Goal: Task Accomplishment & Management: Complete application form

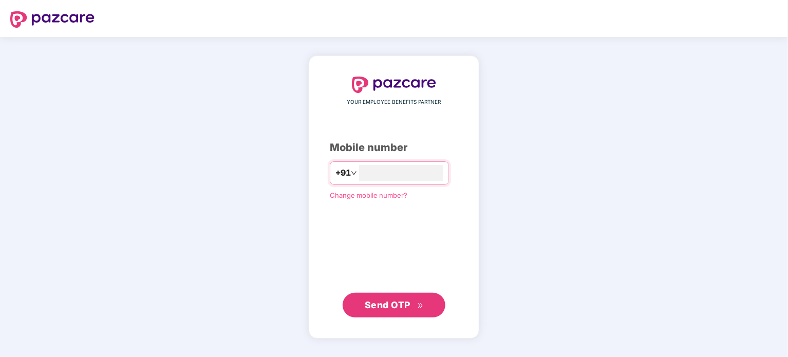
type input "**********"
click at [392, 295] on button "Send OTP" at bounding box center [394, 305] width 103 height 25
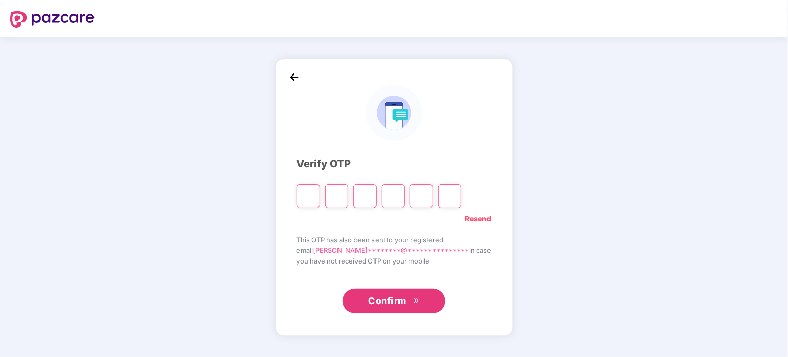
type input "*"
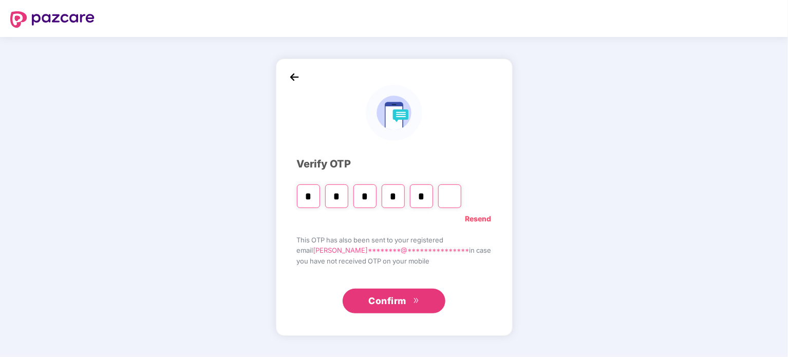
type input "*"
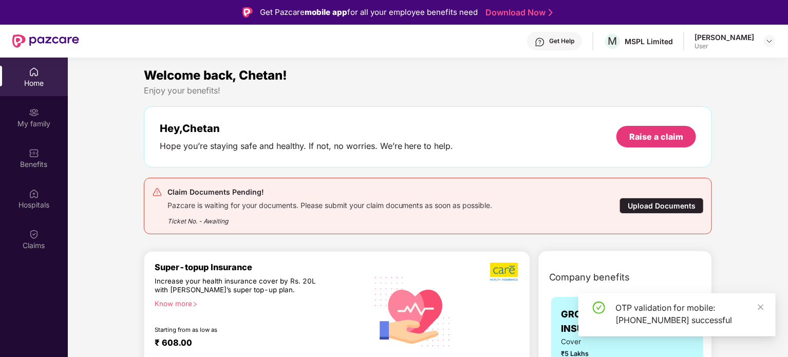
click at [682, 208] on div "Upload Documents" at bounding box center [661, 206] width 84 height 16
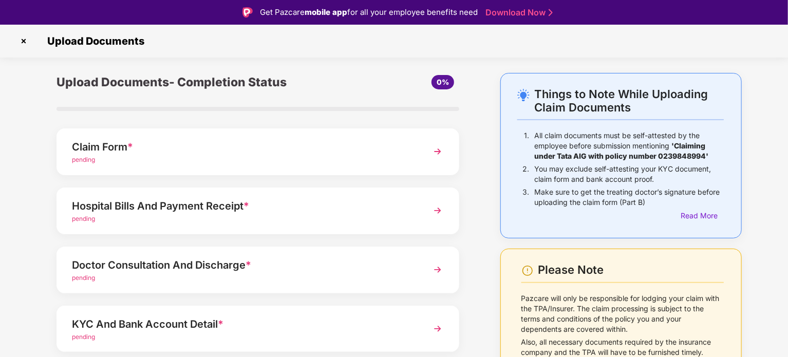
click at [205, 158] on div "pending" at bounding box center [242, 160] width 341 height 10
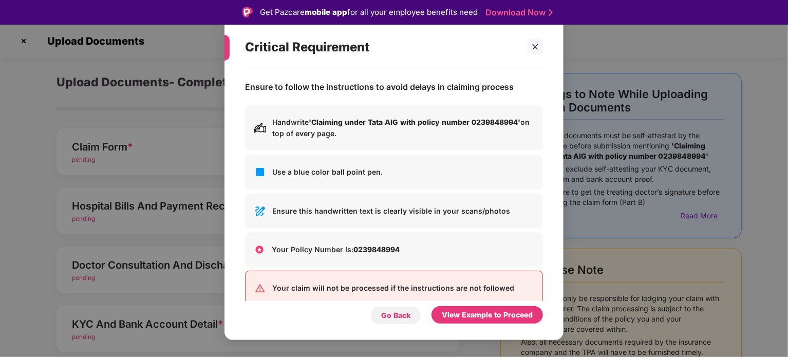
click at [406, 316] on div "Go Back" at bounding box center [395, 315] width 29 height 11
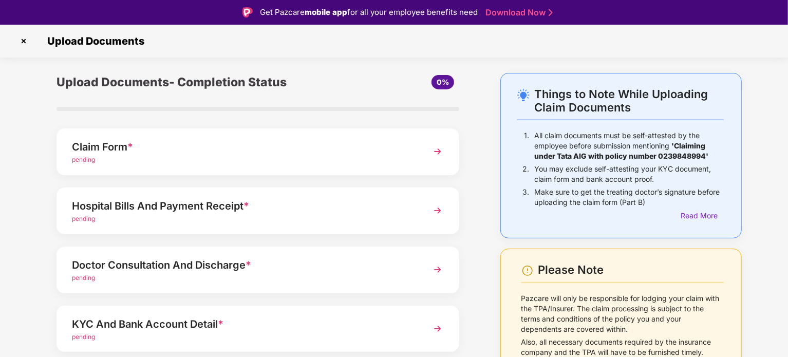
click at [434, 154] on img at bounding box center [437, 151] width 18 height 18
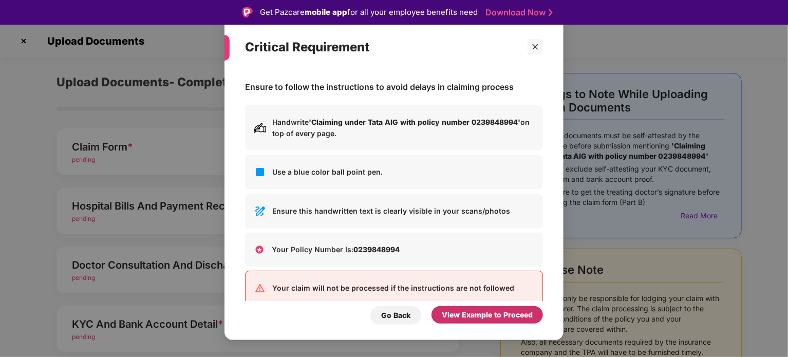
click at [476, 316] on div "View Example to Proceed" at bounding box center [487, 314] width 91 height 11
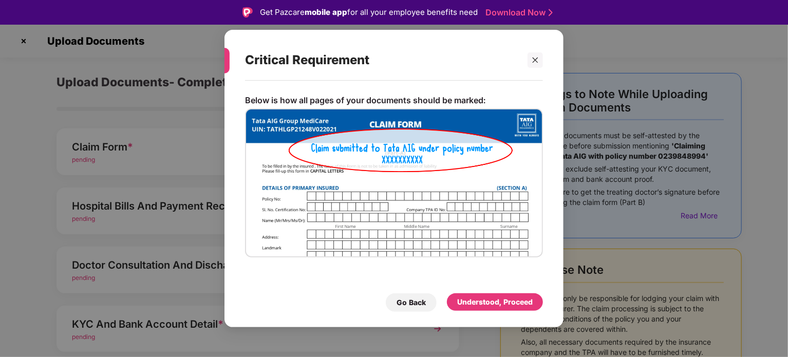
scroll to position [25, 0]
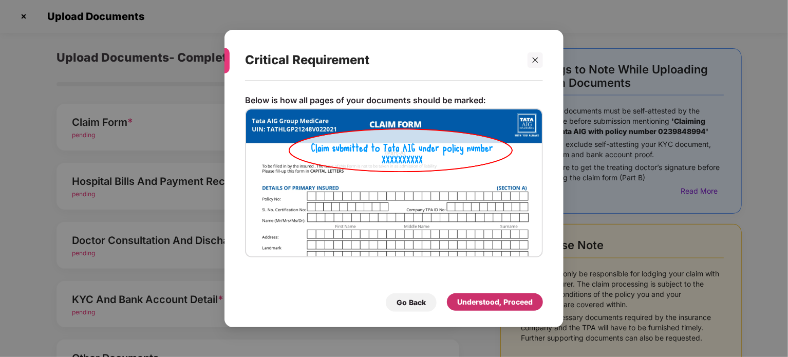
click at [491, 299] on div "Understood, Proceed" at bounding box center [495, 301] width 76 height 11
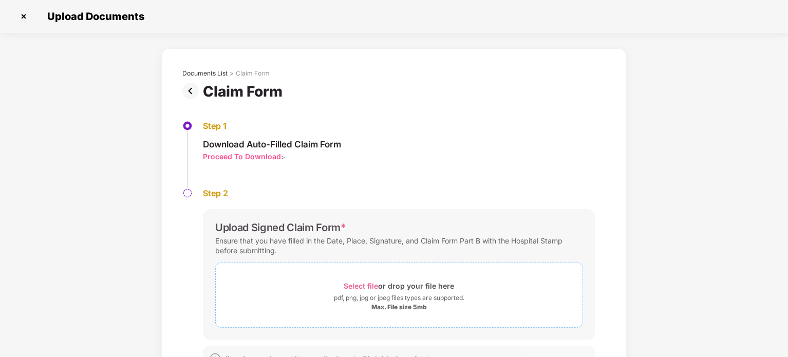
click at [384, 297] on div "pdf, png, jpg or jpeg files types are supported." at bounding box center [399, 298] width 130 height 10
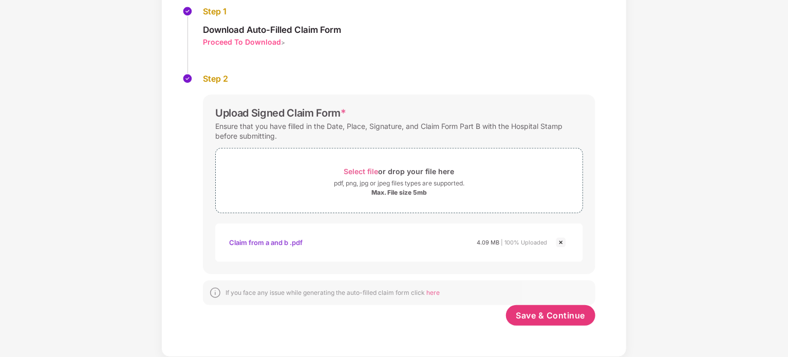
scroll to position [114, 0]
click at [538, 321] on span "Save & Continue" at bounding box center [550, 315] width 69 height 11
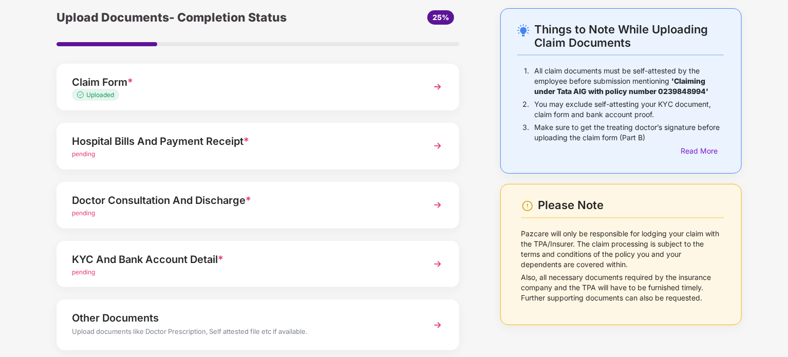
scroll to position [36, 0]
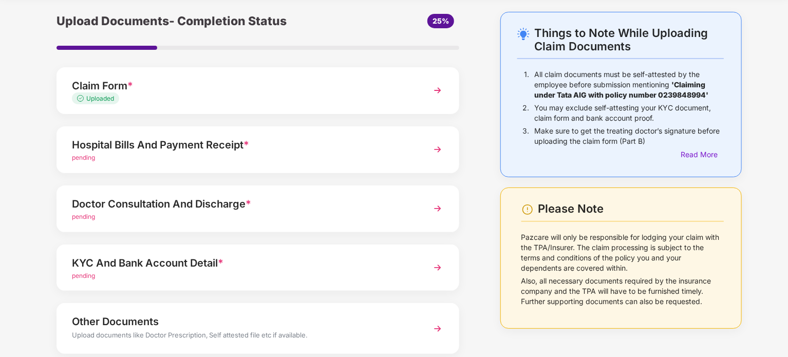
click at [433, 147] on img at bounding box center [437, 149] width 18 height 18
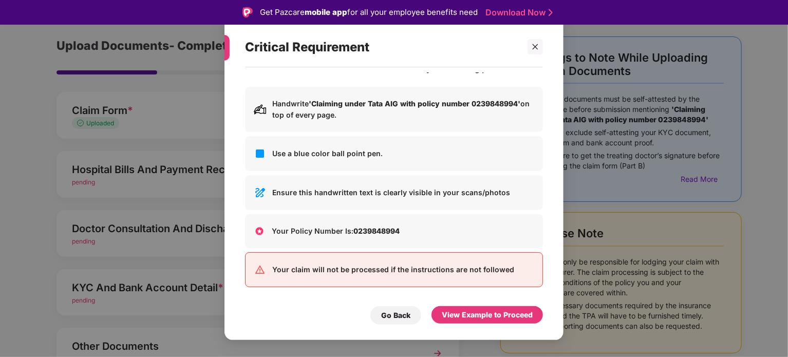
scroll to position [0, 0]
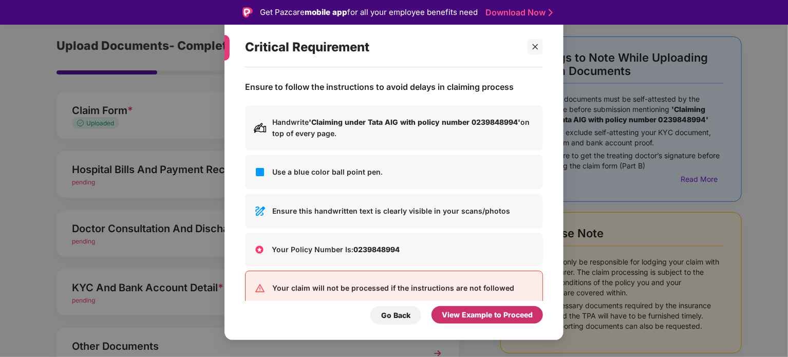
click at [491, 312] on div "View Example to Proceed" at bounding box center [487, 314] width 91 height 11
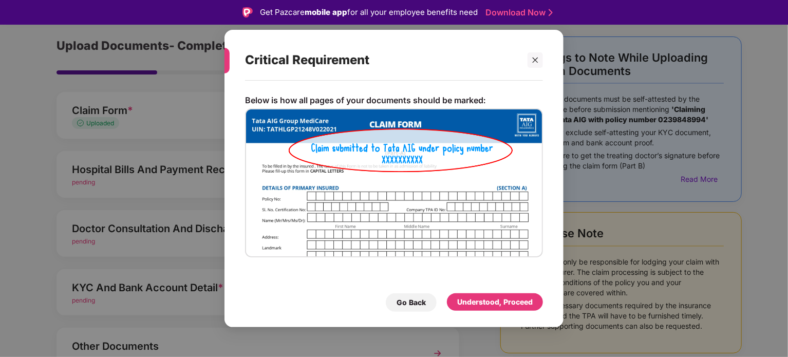
scroll to position [25, 0]
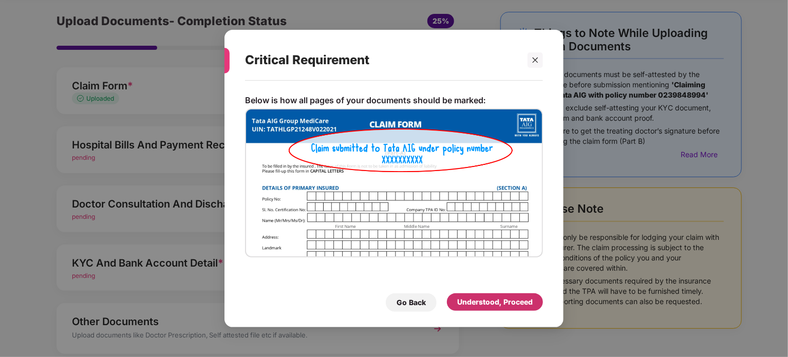
click at [481, 303] on div "Understood, Proceed" at bounding box center [495, 301] width 76 height 11
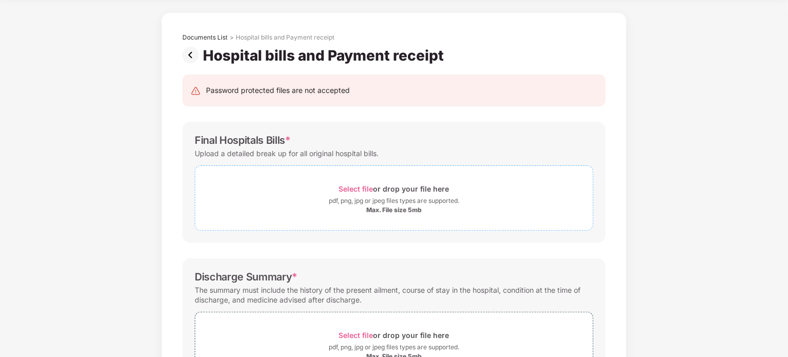
scroll to position [35, 0]
click at [384, 185] on div "Select file or drop your file here" at bounding box center [394, 190] width 110 height 14
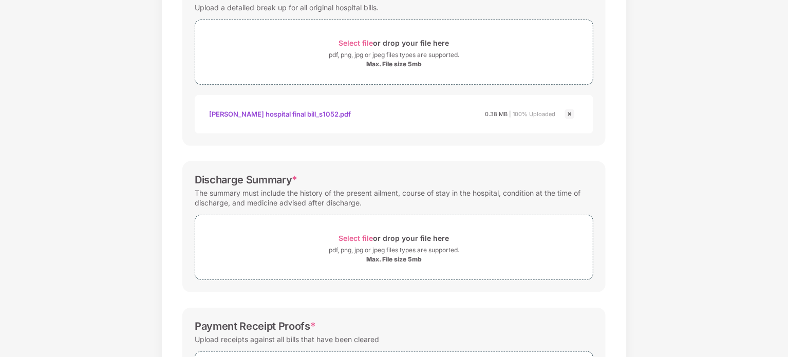
scroll to position [183, 0]
click at [369, 242] on div "Select file or drop your file here" at bounding box center [394, 237] width 110 height 14
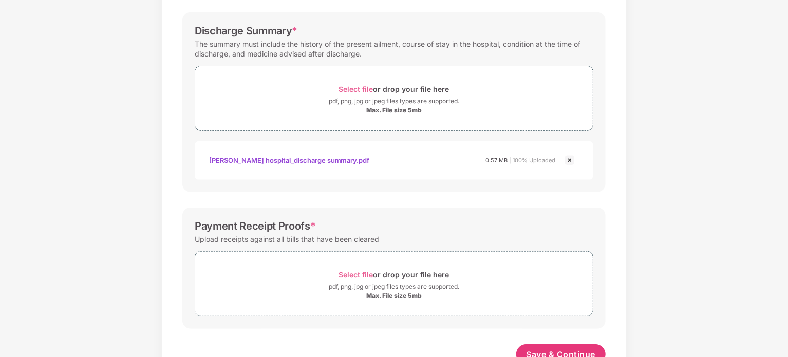
scroll to position [364, 0]
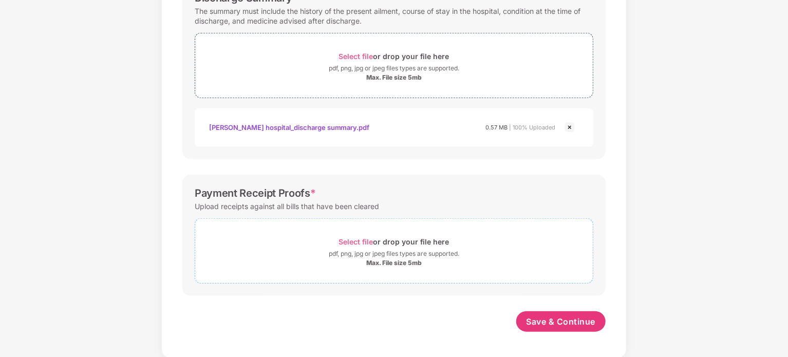
click at [378, 242] on div "Select file or drop your file here" at bounding box center [394, 242] width 110 height 14
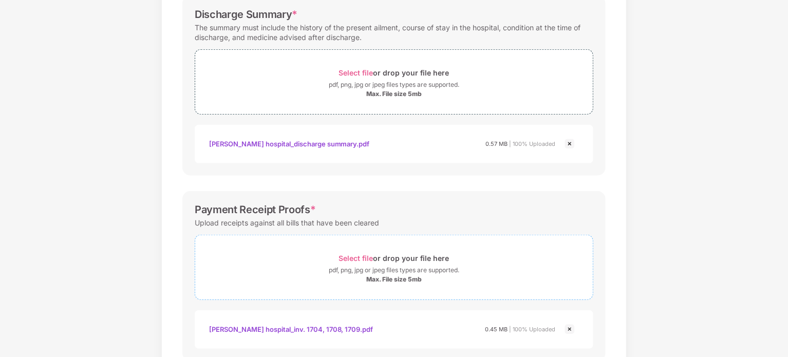
scroll to position [412, 0]
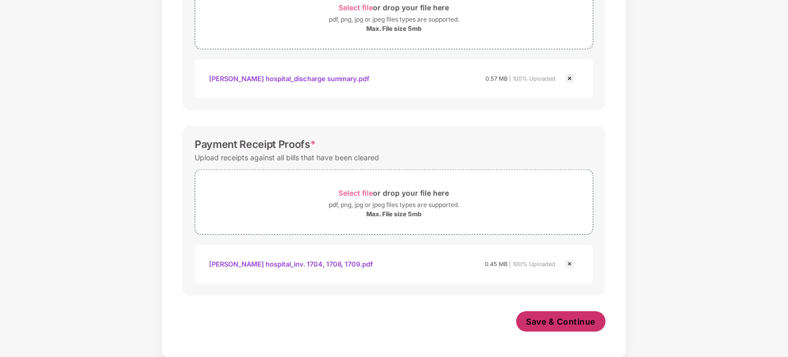
click at [546, 317] on span "Save & Continue" at bounding box center [560, 321] width 69 height 11
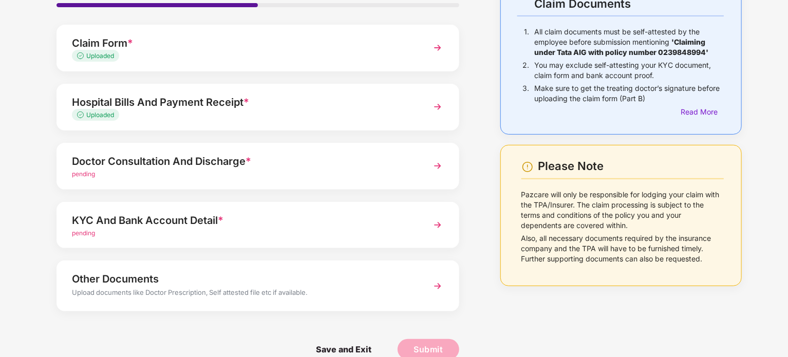
scroll to position [97, 0]
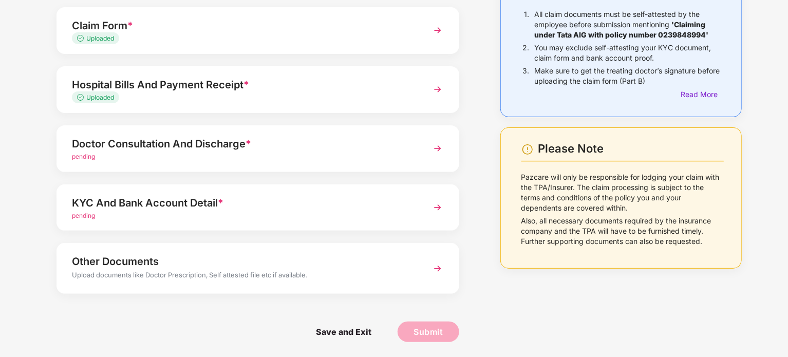
click at [426, 89] on div "Hospital Bills And Payment Receipt * Uploaded" at bounding box center [257, 89] width 403 height 47
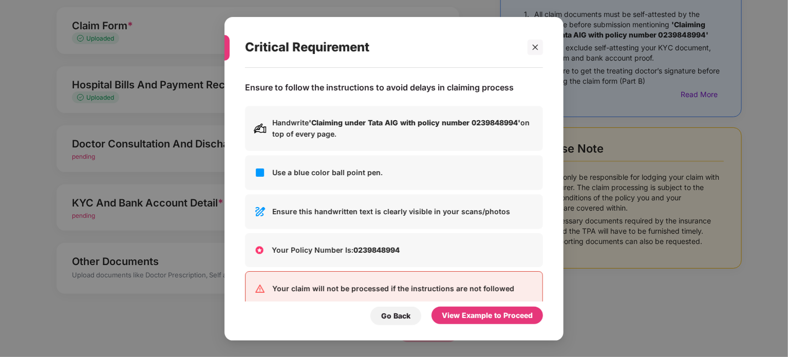
scroll to position [0, 0]
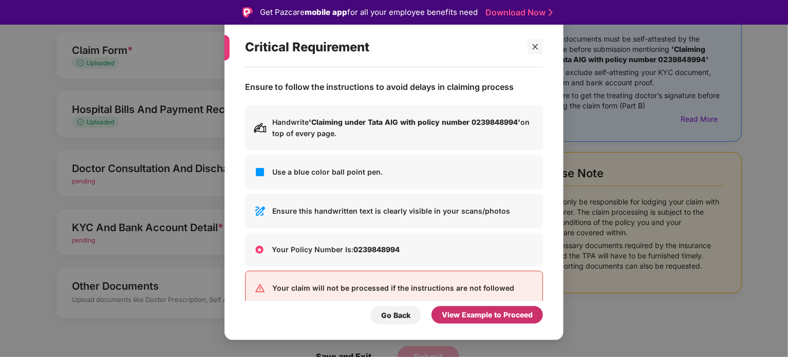
click at [464, 311] on div "View Example to Proceed" at bounding box center [487, 314] width 91 height 11
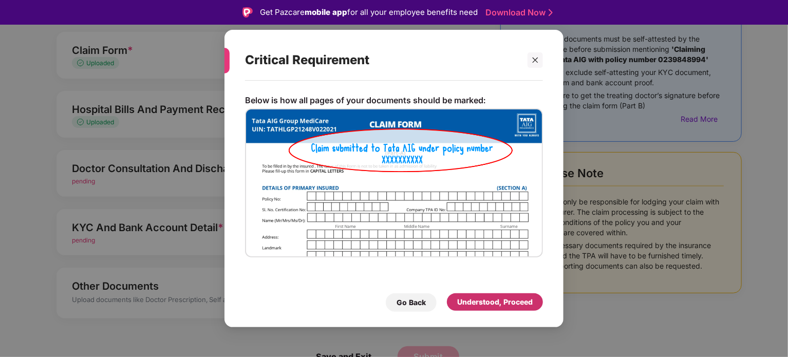
click at [474, 299] on div "Understood, Proceed" at bounding box center [495, 301] width 76 height 11
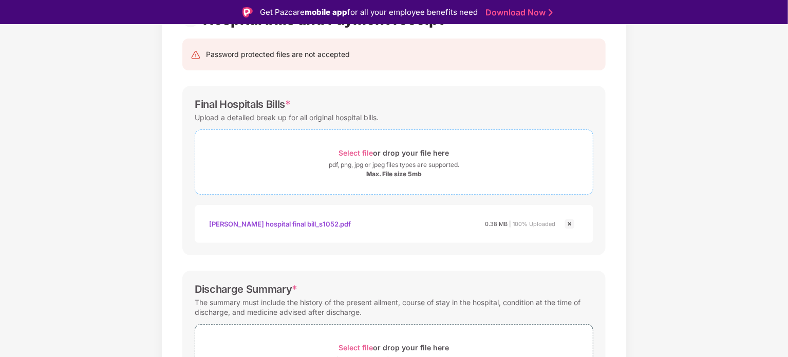
scroll to position [99, 0]
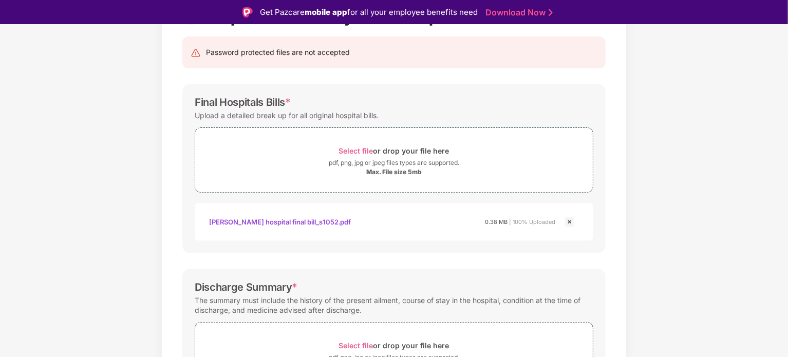
click at [567, 218] on img at bounding box center [569, 222] width 12 height 12
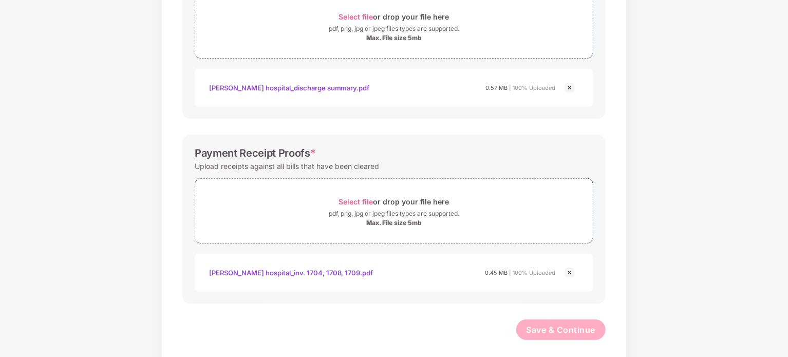
scroll to position [363, 0]
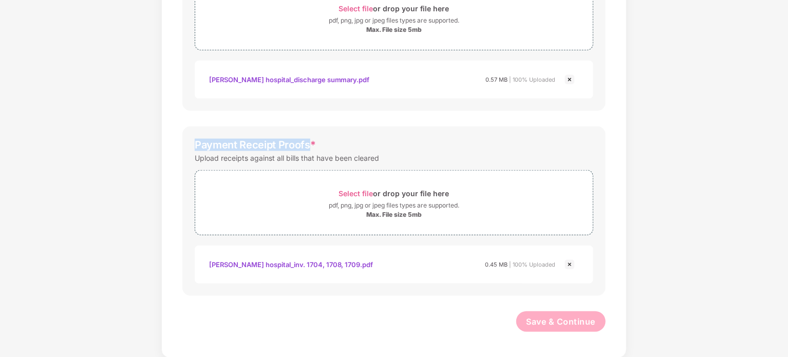
drag, startPoint x: 193, startPoint y: 143, endPoint x: 308, endPoint y: 142, distance: 115.1
click at [308, 142] on div "Payment Receipt Proofs * Upload receipts against all bills that have been clear…" at bounding box center [393, 210] width 423 height 169
copy div "Payment Receipt Proofs"
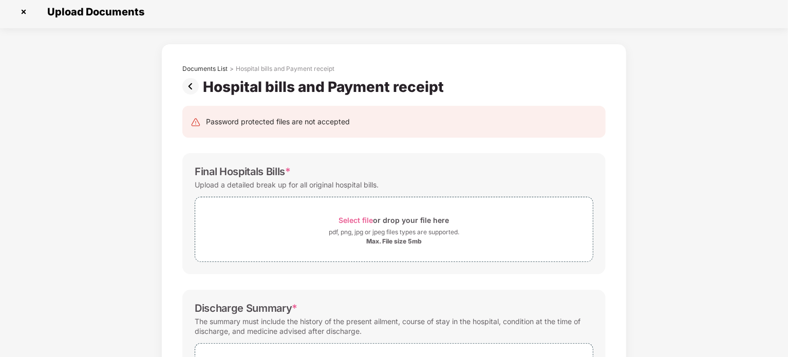
scroll to position [0, 0]
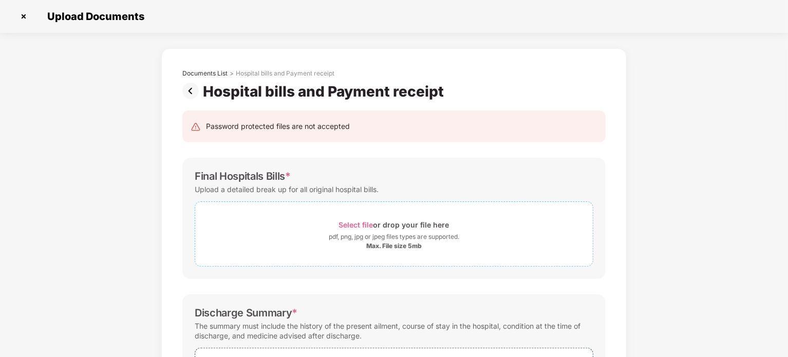
click at [351, 222] on span "Select file" at bounding box center [356, 224] width 34 height 9
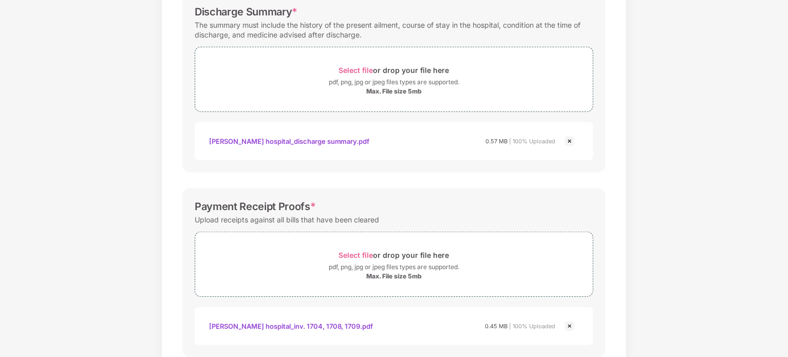
scroll to position [365, 0]
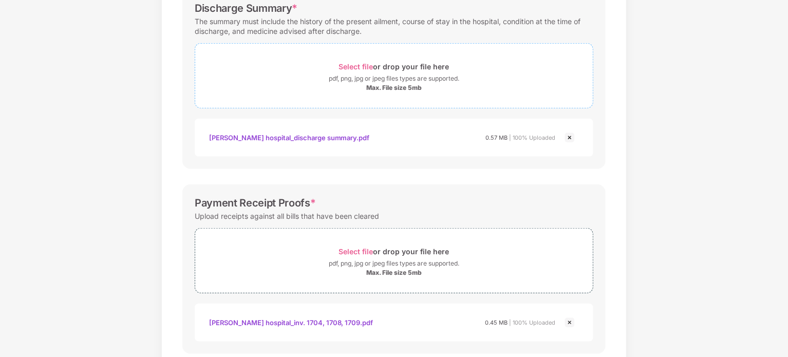
click at [358, 61] on div "Select file or drop your file here" at bounding box center [394, 67] width 110 height 14
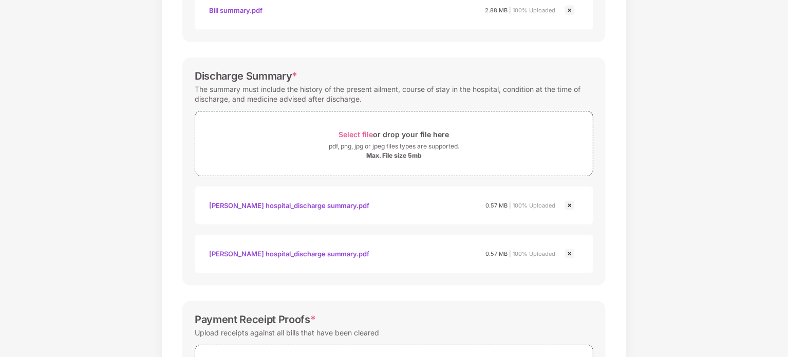
scroll to position [288, 0]
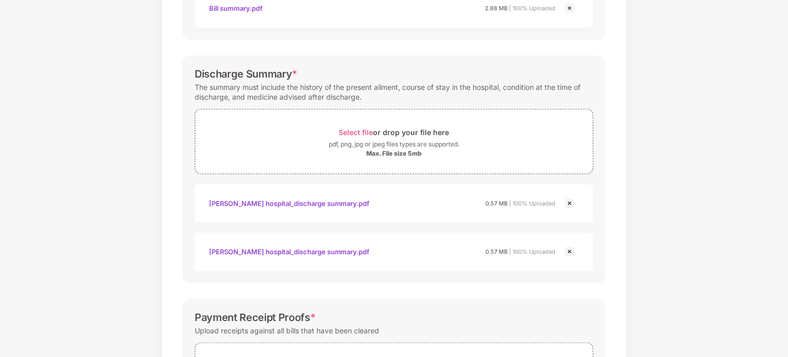
click at [567, 251] on img at bounding box center [569, 252] width 12 height 12
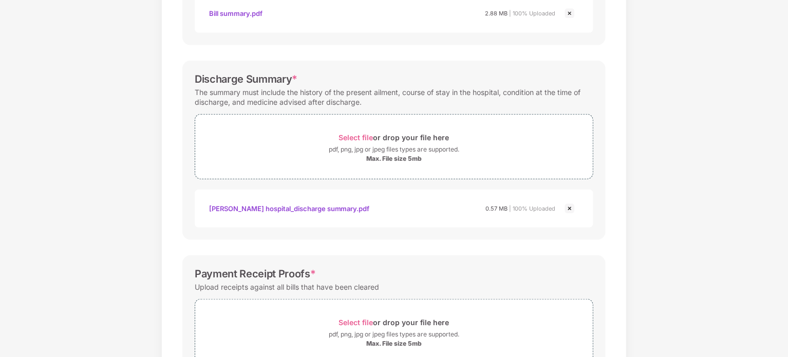
scroll to position [411, 0]
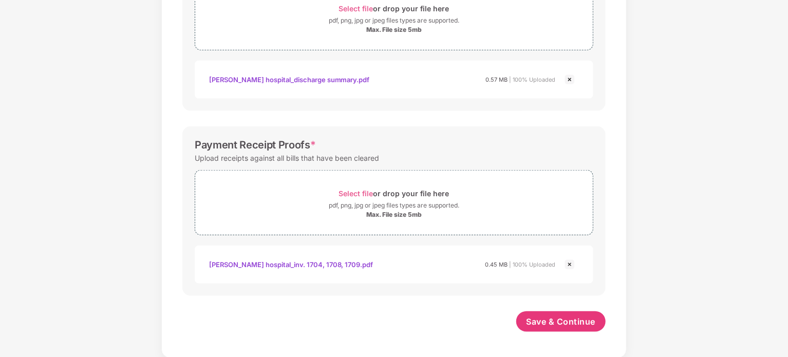
click at [567, 261] on img at bounding box center [569, 264] width 12 height 12
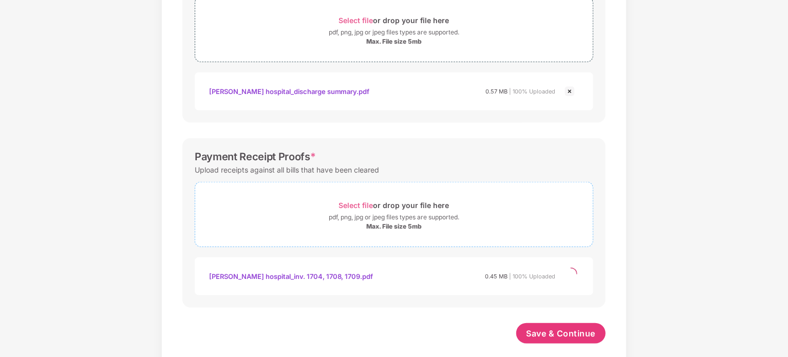
scroll to position [363, 0]
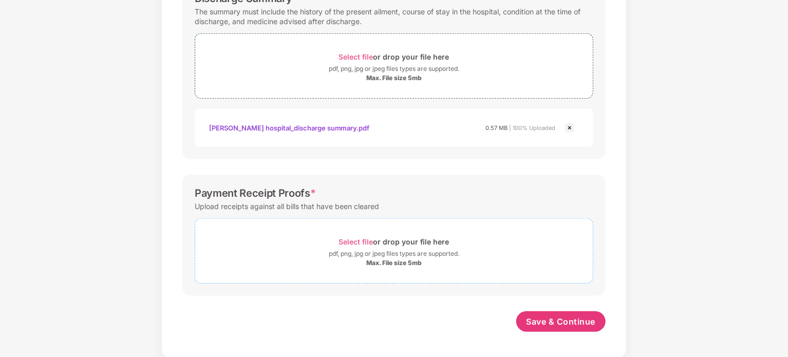
click at [350, 239] on span "Select file" at bounding box center [356, 241] width 34 height 9
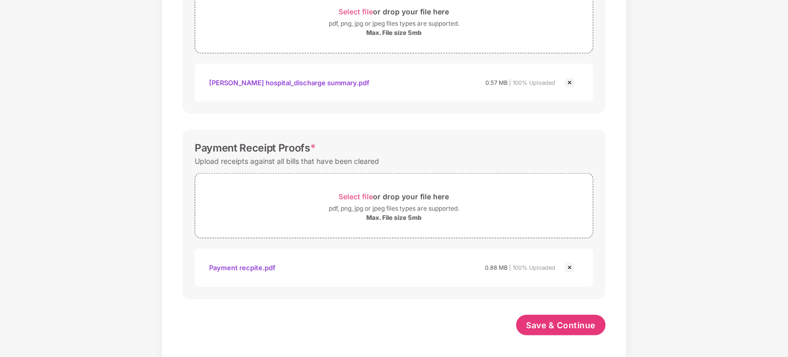
scroll to position [412, 0]
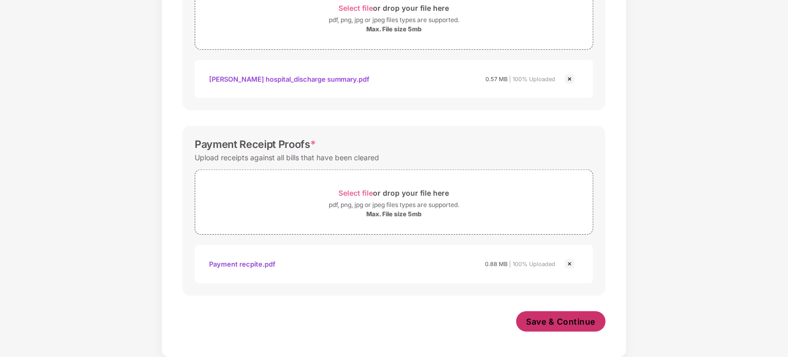
click at [549, 316] on span "Save & Continue" at bounding box center [560, 321] width 69 height 11
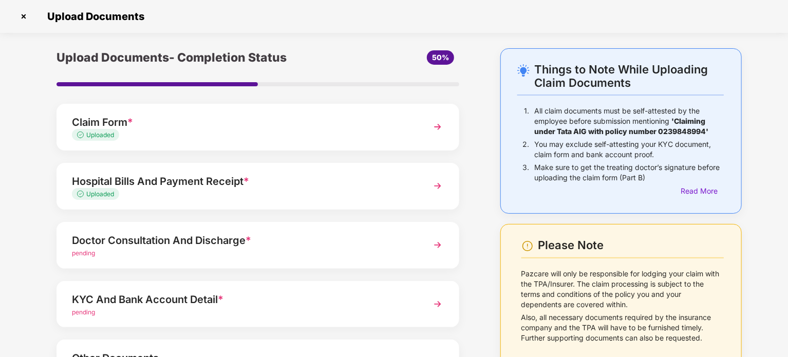
scroll to position [97, 0]
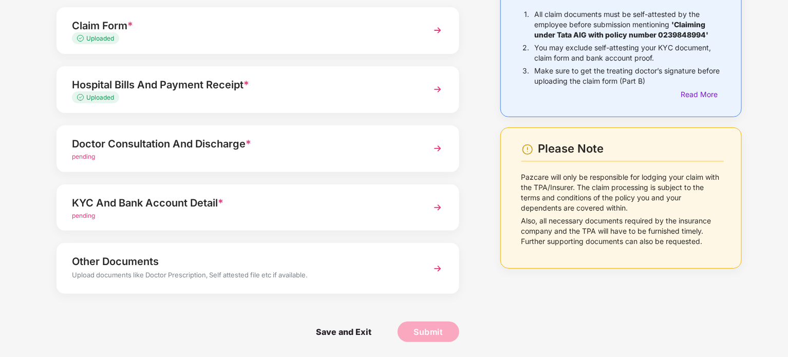
click at [444, 155] on img at bounding box center [437, 148] width 18 height 18
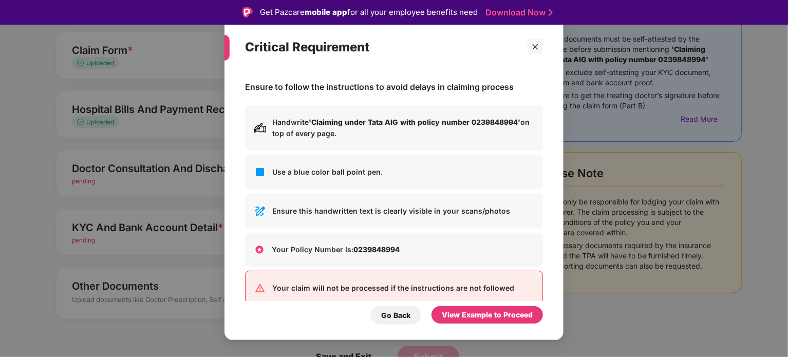
scroll to position [18, 0]
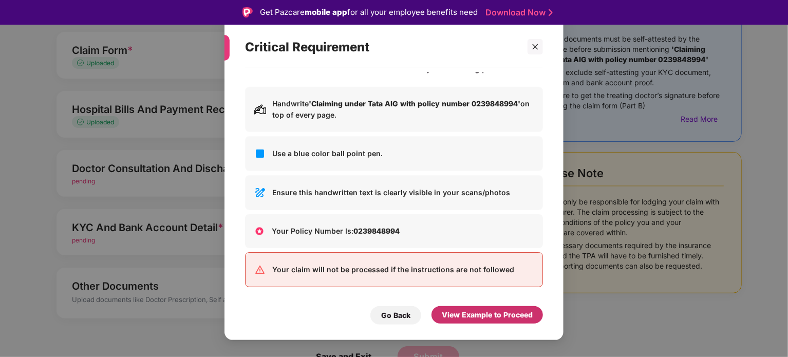
click at [481, 314] on div "View Example to Proceed" at bounding box center [487, 314] width 91 height 11
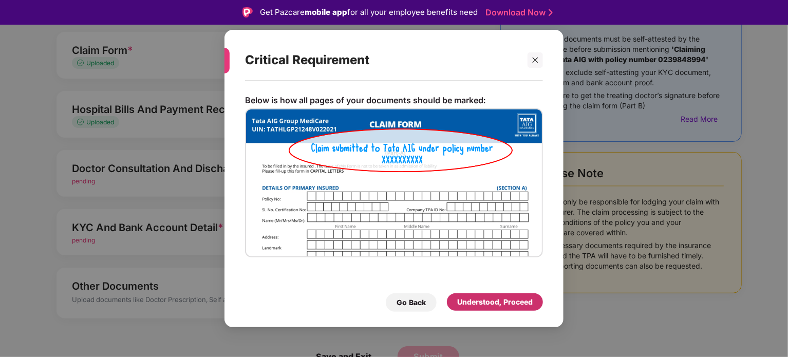
click at [482, 303] on div "Understood, Proceed" at bounding box center [495, 301] width 76 height 11
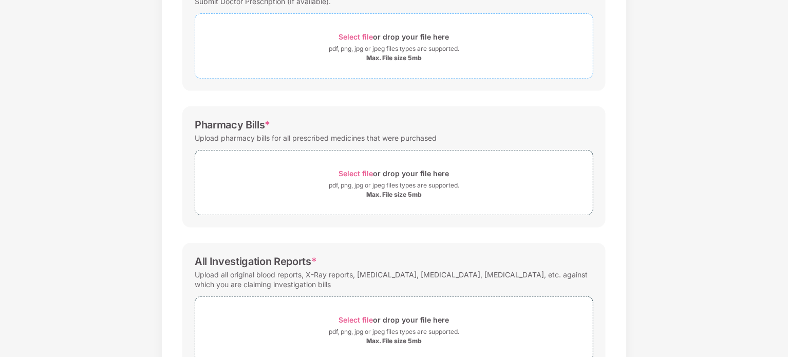
scroll to position [187, 0]
click at [350, 171] on span "Select file" at bounding box center [356, 173] width 34 height 9
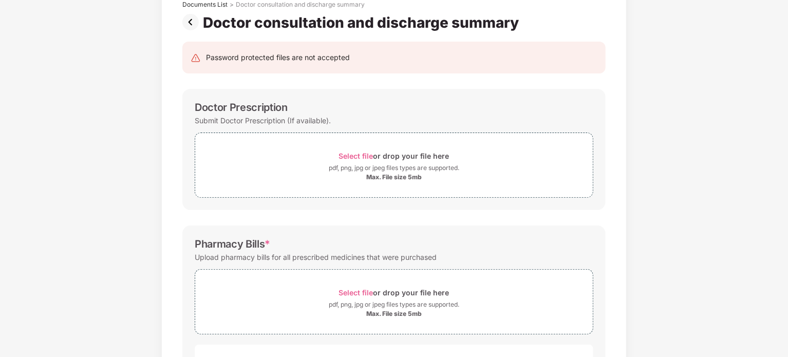
scroll to position [68, 0]
click at [348, 155] on span "Select file" at bounding box center [356, 157] width 34 height 9
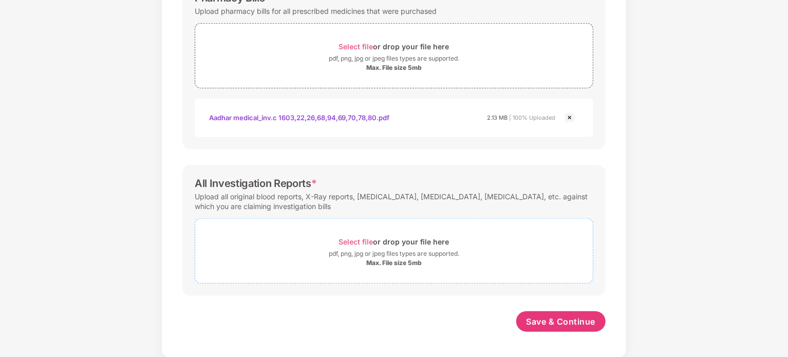
scroll to position [364, 0]
click at [360, 244] on span "Select file" at bounding box center [356, 241] width 34 height 9
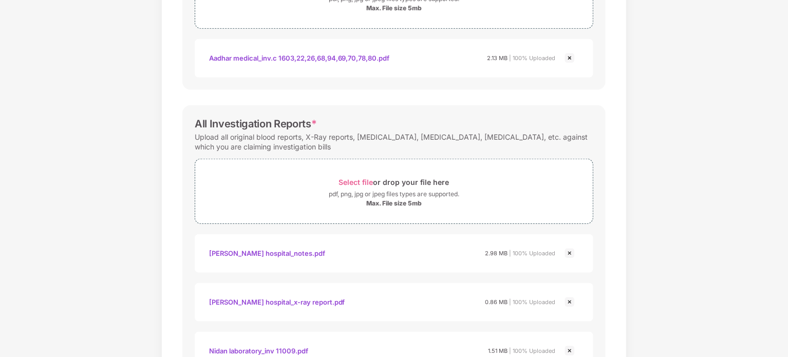
scroll to position [656, 0]
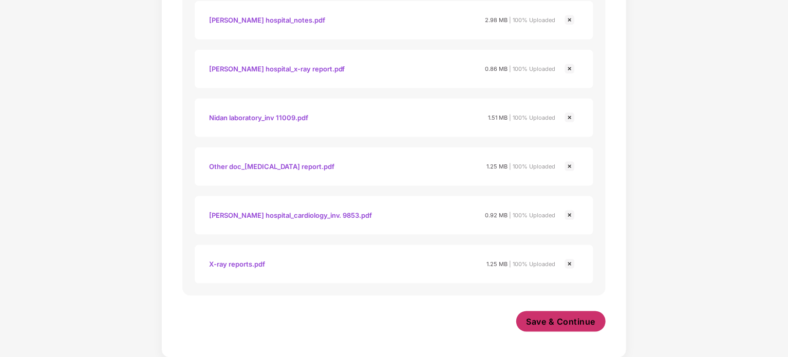
click at [553, 322] on span "Save & Continue" at bounding box center [560, 321] width 69 height 11
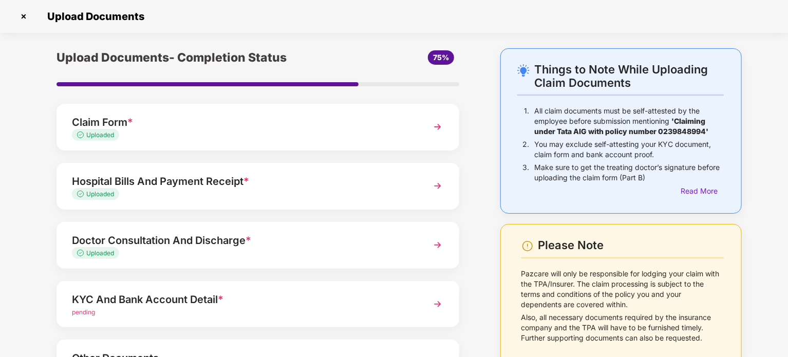
click at [243, 186] on div "Hospital Bills And Payment Receipt *" at bounding box center [242, 181] width 341 height 16
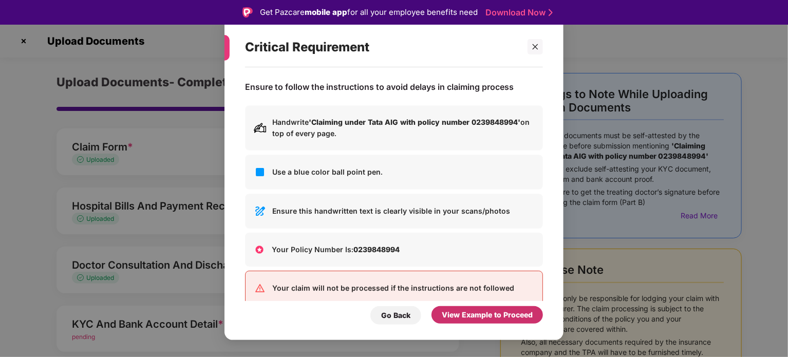
click at [468, 321] on div "View Example to Proceed" at bounding box center [487, 314] width 91 height 11
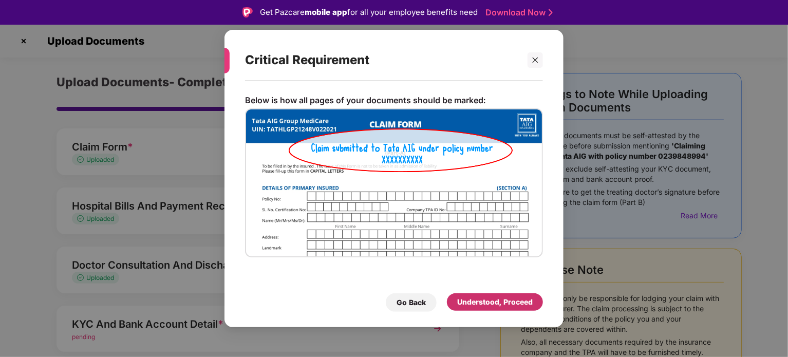
click at [484, 302] on div "Understood, Proceed" at bounding box center [495, 301] width 76 height 11
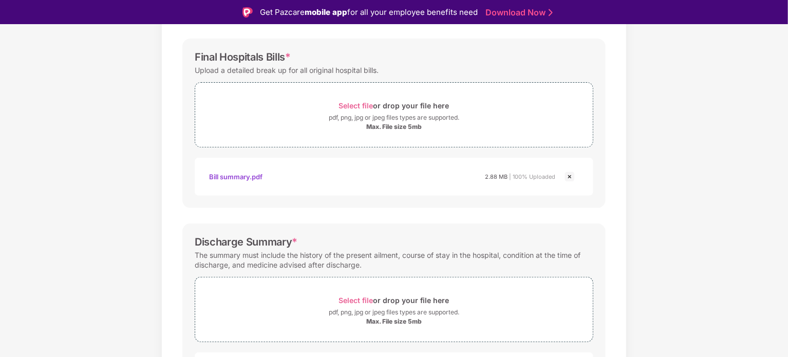
scroll to position [144, 0]
click at [357, 105] on span "Select file" at bounding box center [356, 105] width 34 height 9
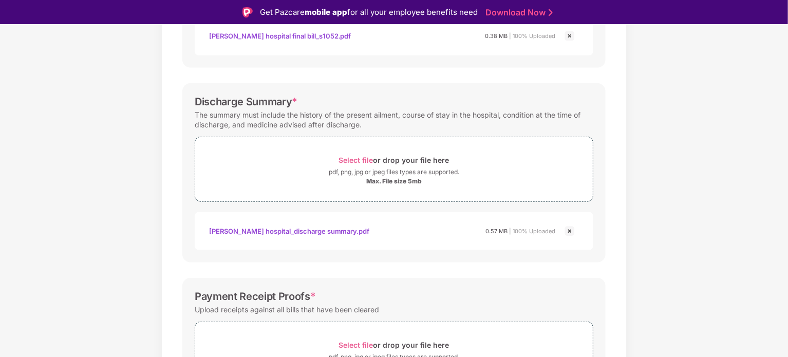
scroll to position [460, 0]
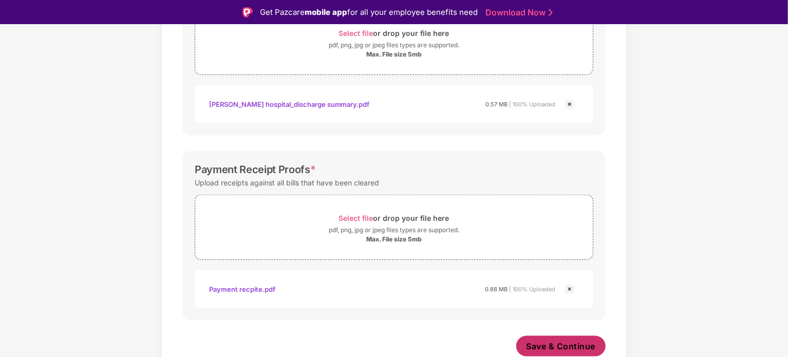
click at [541, 344] on span "Save & Continue" at bounding box center [560, 346] width 69 height 11
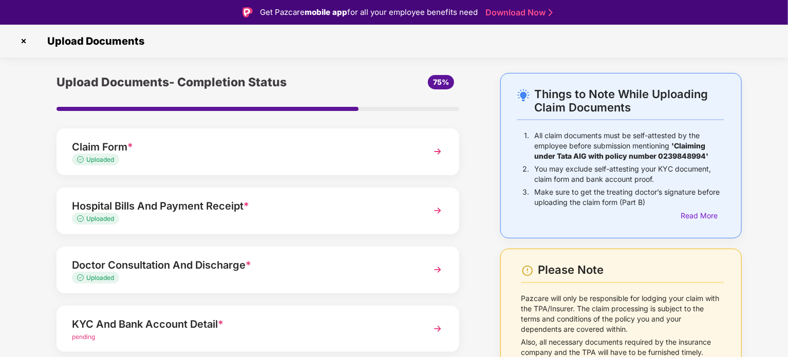
scroll to position [97, 0]
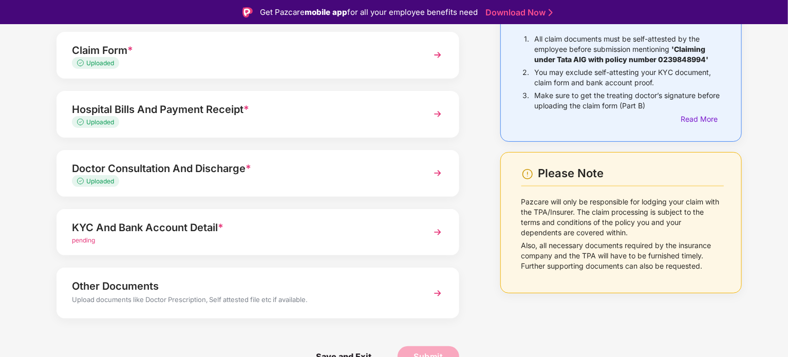
click at [275, 220] on div "KYC And Bank Account Detail *" at bounding box center [242, 227] width 341 height 16
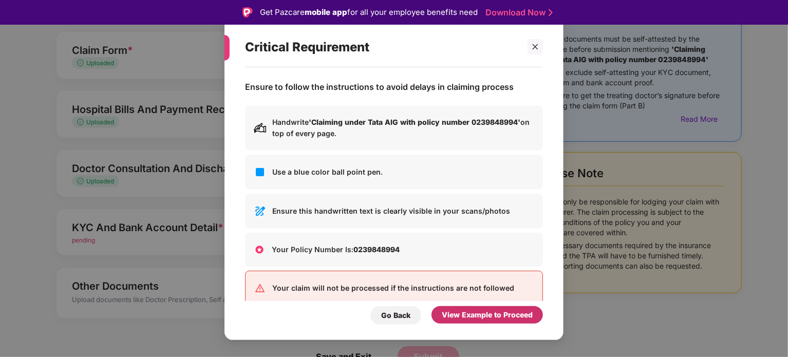
click at [457, 317] on div "View Example to Proceed" at bounding box center [487, 314] width 91 height 11
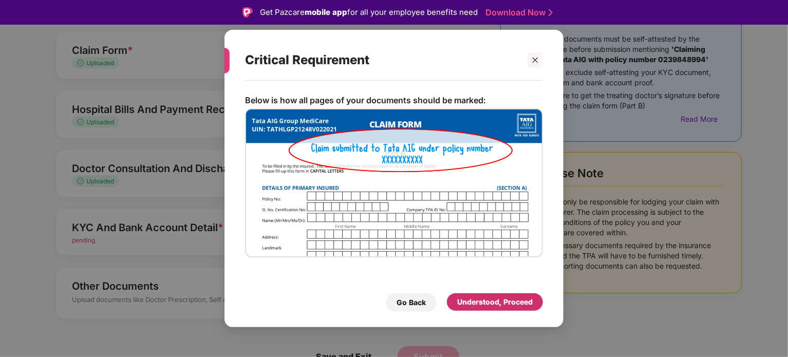
click at [470, 293] on div "Understood, Proceed" at bounding box center [495, 301] width 96 height 17
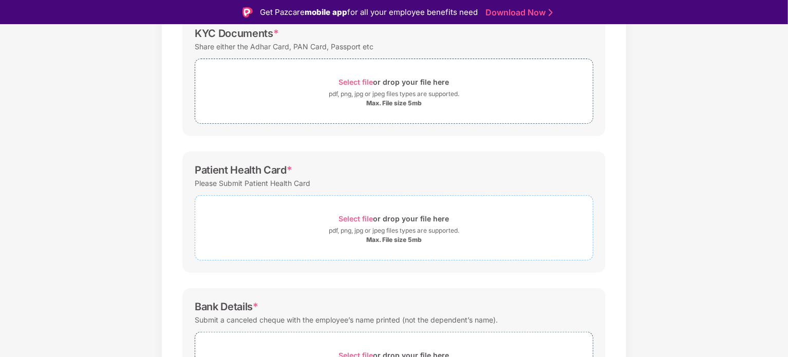
scroll to position [256, 0]
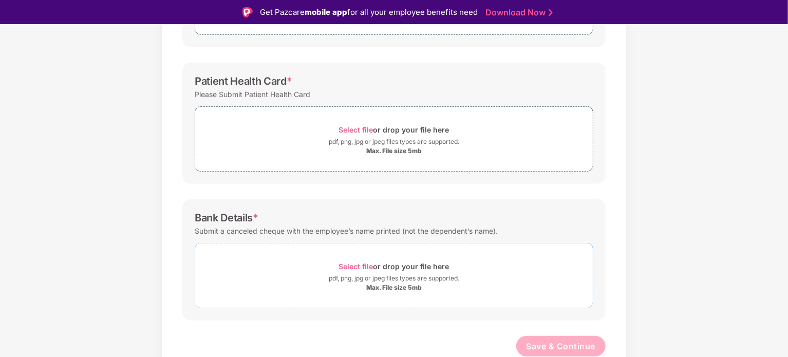
click at [358, 266] on span "Select file" at bounding box center [356, 266] width 34 height 9
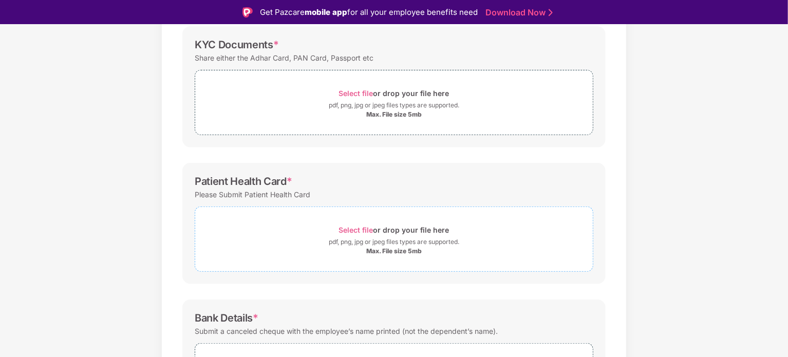
scroll to position [155, 0]
click at [364, 235] on div "Select file or drop your file here" at bounding box center [394, 231] width 110 height 14
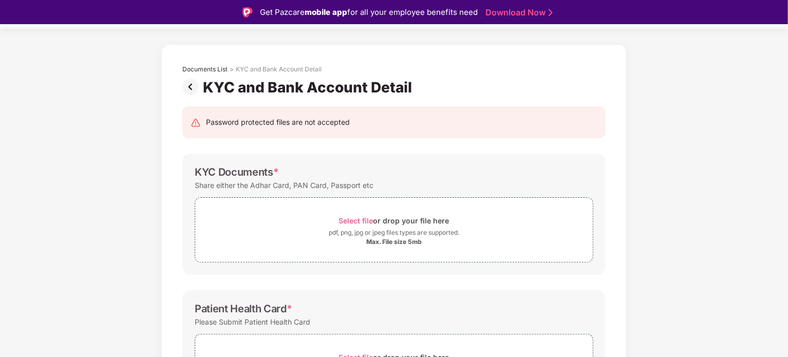
scroll to position [28, 0]
click at [365, 221] on span "Select file" at bounding box center [356, 221] width 34 height 9
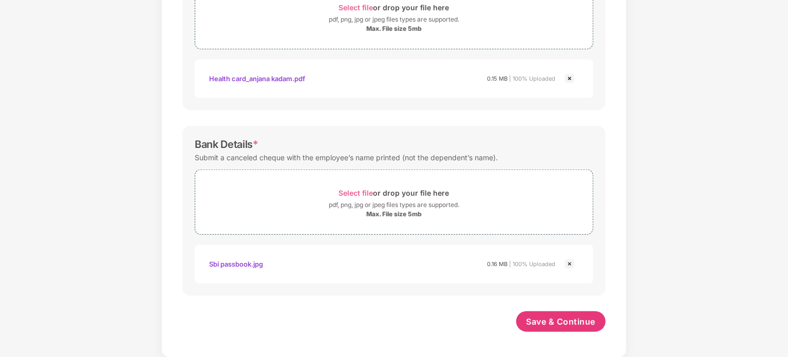
scroll to position [24, 0]
click at [540, 320] on span "Save & Continue" at bounding box center [560, 321] width 69 height 11
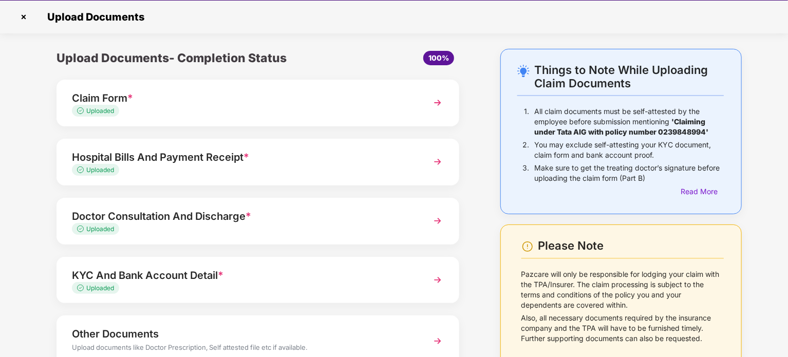
scroll to position [72, 0]
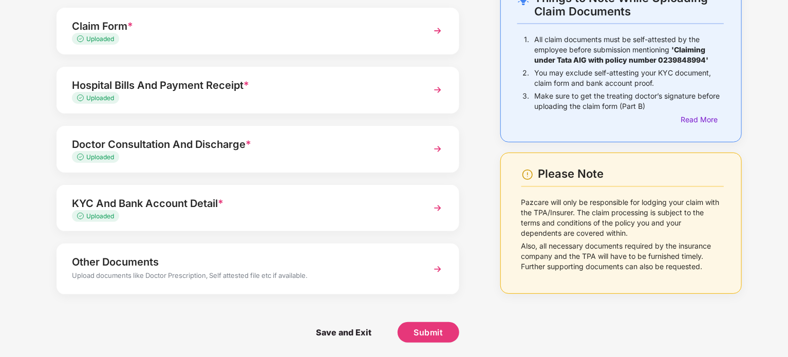
click at [208, 267] on div "Other Documents" at bounding box center [242, 262] width 341 height 16
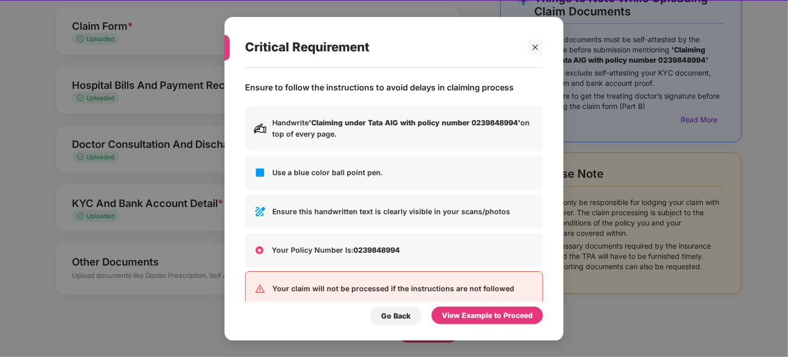
scroll to position [0, 0]
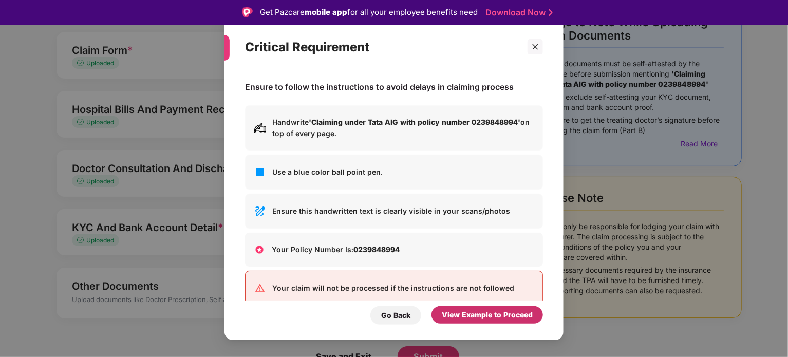
click at [476, 317] on div "View Example to Proceed" at bounding box center [487, 314] width 91 height 11
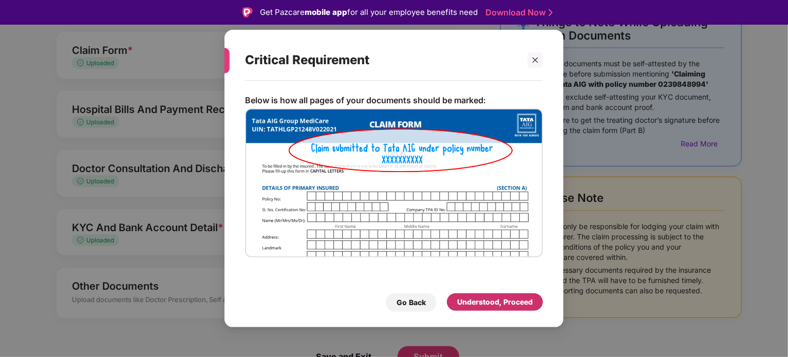
click at [474, 299] on div "Understood, Proceed" at bounding box center [495, 301] width 76 height 11
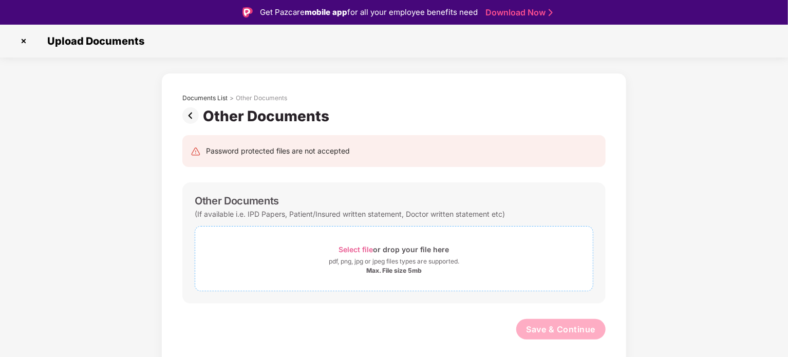
click at [364, 251] on span "Select file" at bounding box center [356, 249] width 34 height 9
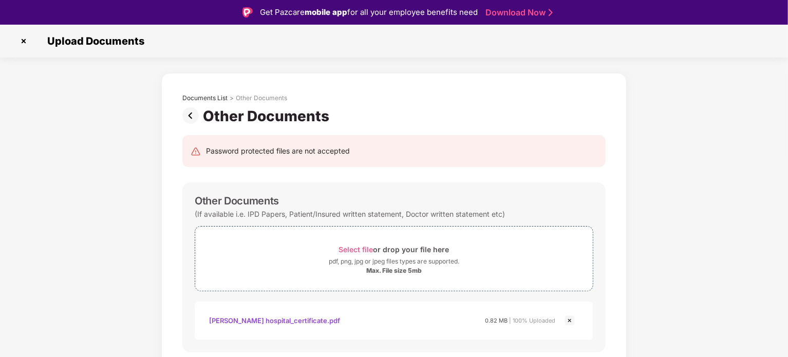
scroll to position [32, 0]
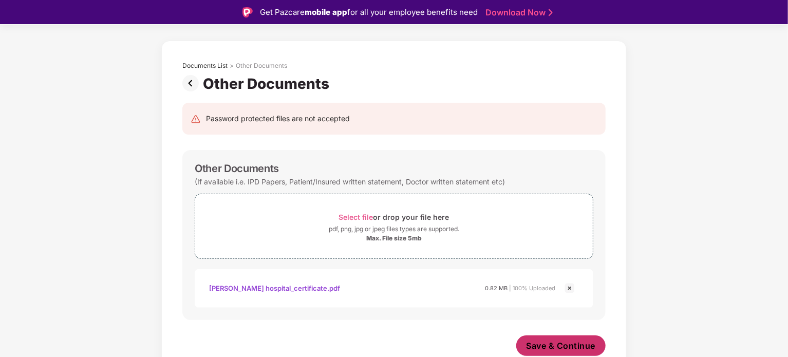
click at [542, 345] on span "Save & Continue" at bounding box center [560, 345] width 69 height 11
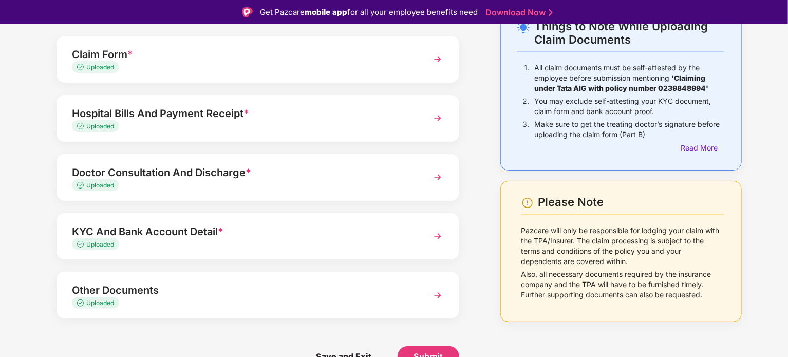
scroll to position [25, 0]
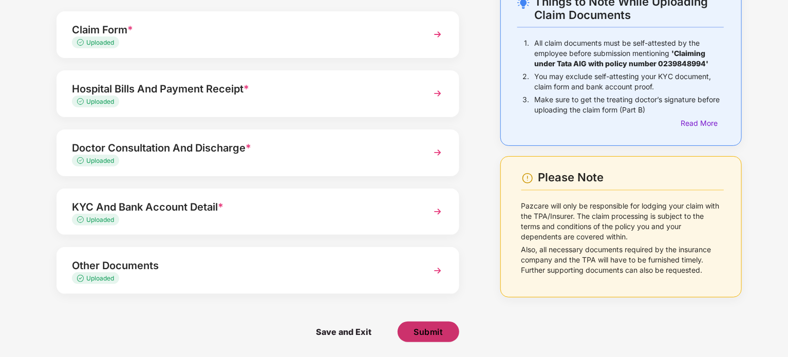
click at [434, 333] on span "Submit" at bounding box center [427, 331] width 29 height 11
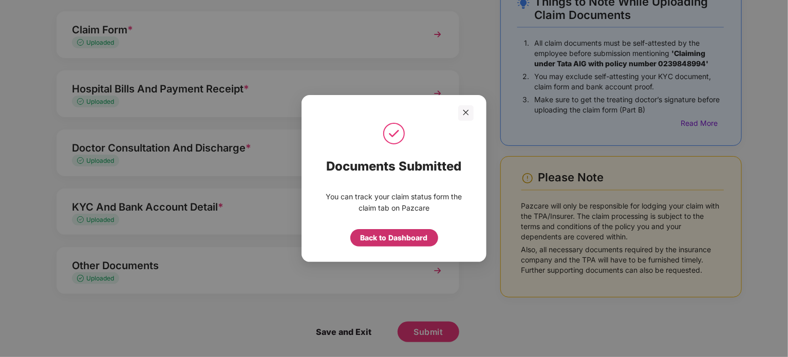
click at [400, 235] on div "Back to Dashboard" at bounding box center [394, 237] width 67 height 11
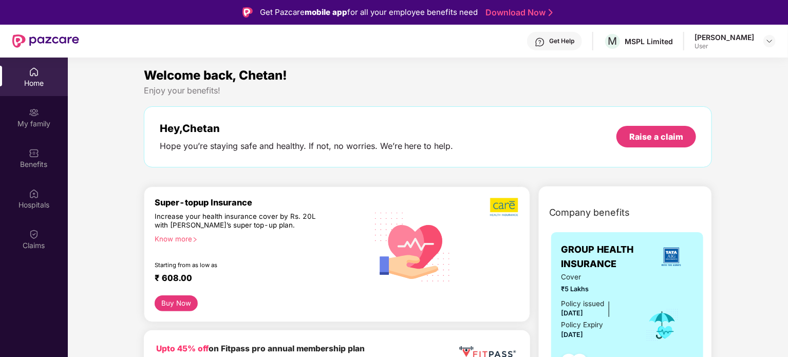
click at [30, 70] on img at bounding box center [34, 72] width 10 height 10
click at [770, 35] on div at bounding box center [769, 41] width 12 height 12
click at [571, 70] on div "Welcome back, Chetan!" at bounding box center [428, 76] width 569 height 20
click at [43, 102] on div "My family" at bounding box center [34, 117] width 68 height 39
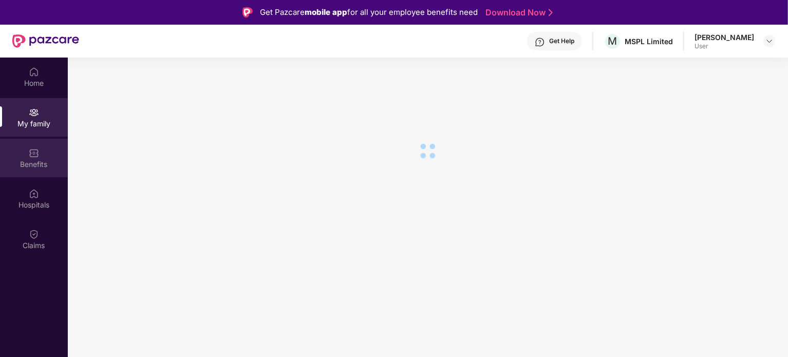
click at [29, 149] on img at bounding box center [34, 153] width 10 height 10
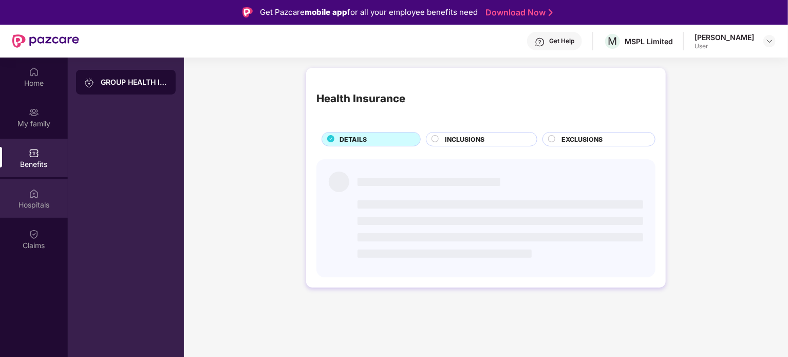
click at [33, 198] on img at bounding box center [34, 194] width 10 height 10
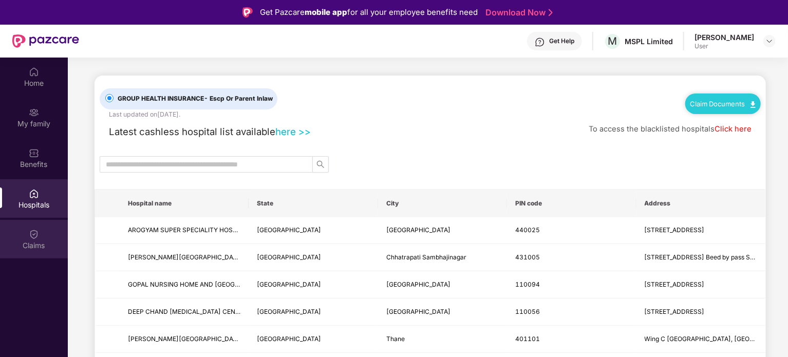
click at [35, 233] on img at bounding box center [34, 234] width 10 height 10
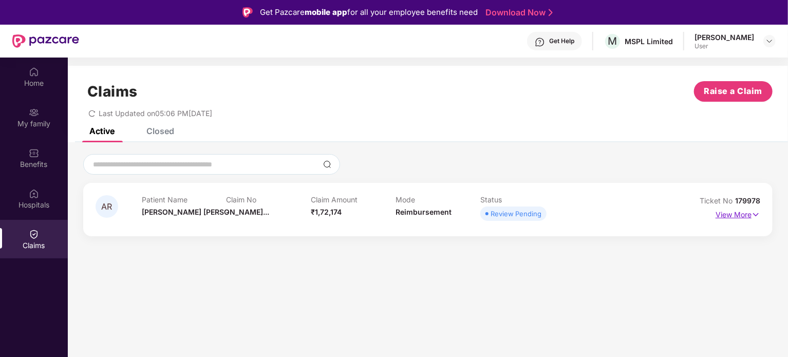
click at [742, 215] on p "View More" at bounding box center [737, 213] width 45 height 14
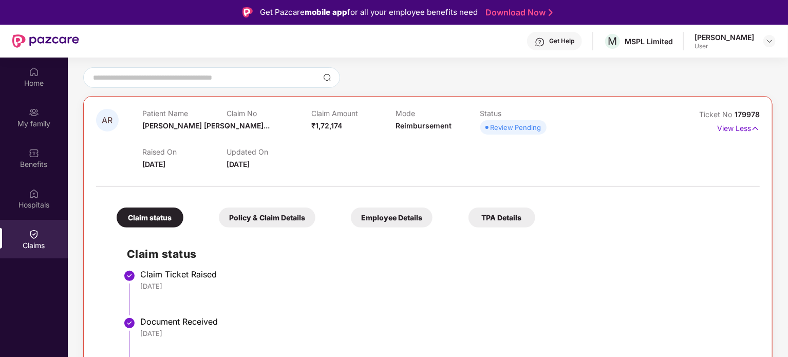
scroll to position [58, 0]
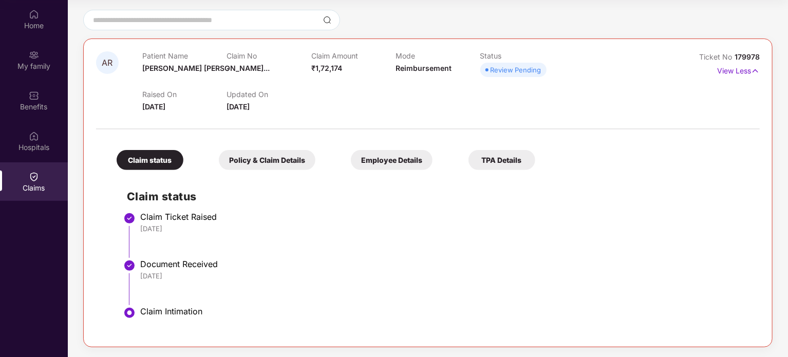
click at [272, 158] on div "Policy & Claim Details" at bounding box center [267, 160] width 97 height 20
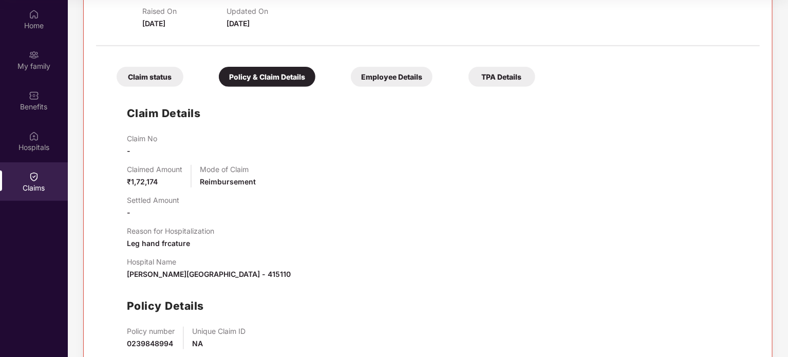
scroll to position [168, 0]
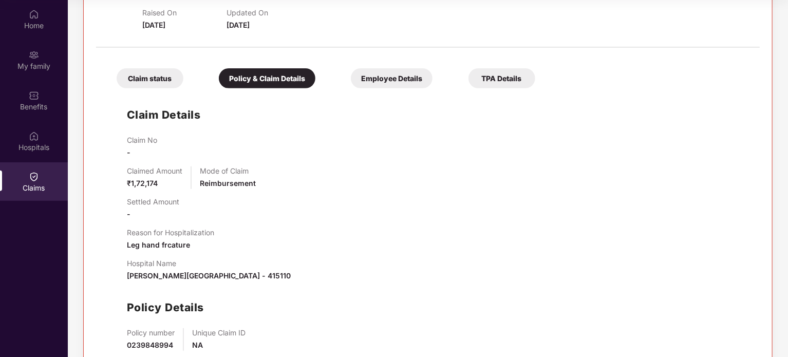
click at [375, 86] on div "Employee Details" at bounding box center [392, 78] width 82 height 20
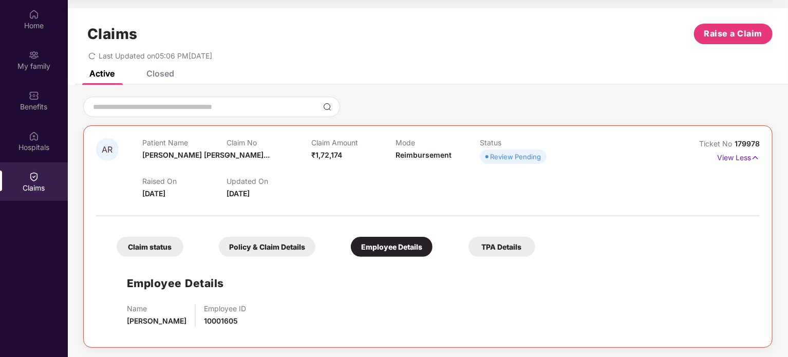
scroll to position [1, 0]
click at [485, 248] on div "TPA Details" at bounding box center [501, 246] width 67 height 20
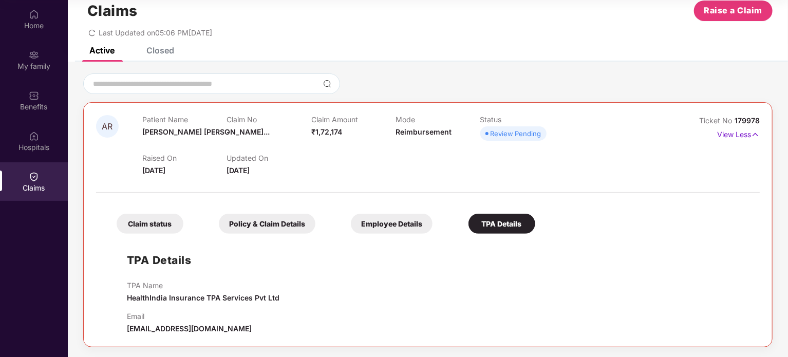
scroll to position [0, 0]
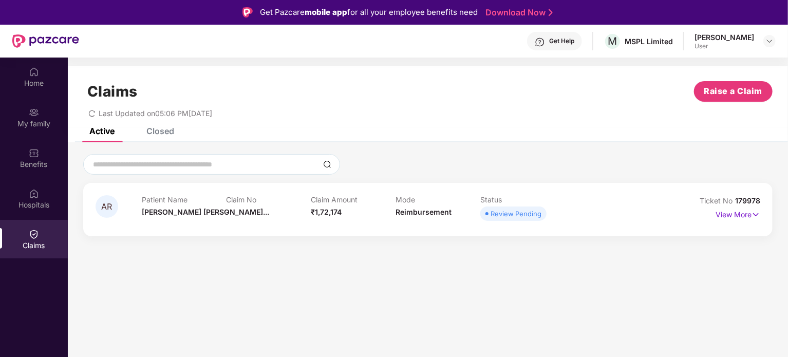
scroll to position [58, 0]
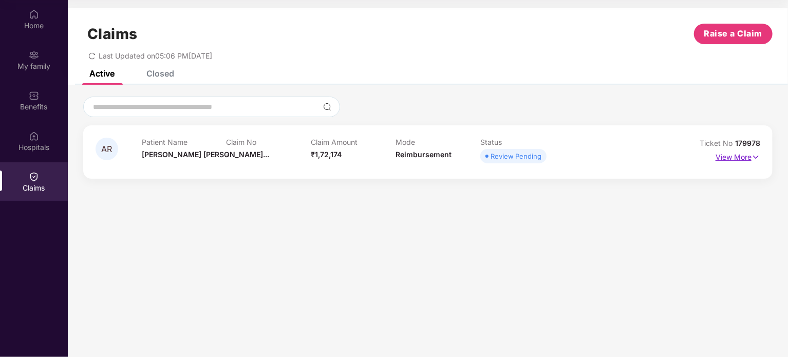
click at [758, 159] on img at bounding box center [755, 157] width 9 height 11
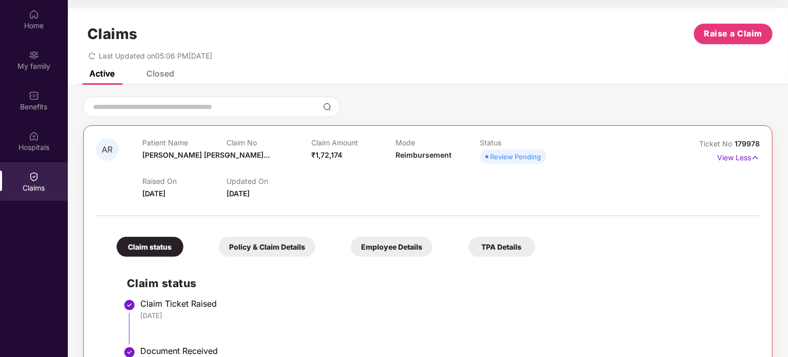
scroll to position [87, 0]
